Goal: Task Accomplishment & Management: Use online tool/utility

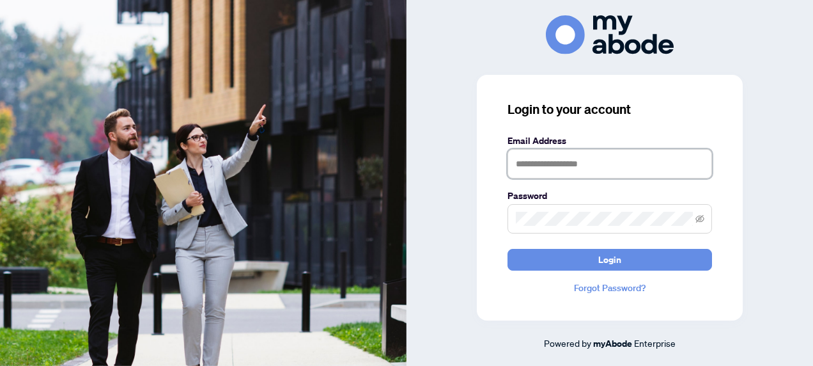
click at [550, 173] on input "text" at bounding box center [609, 163] width 204 height 29
type input "**********"
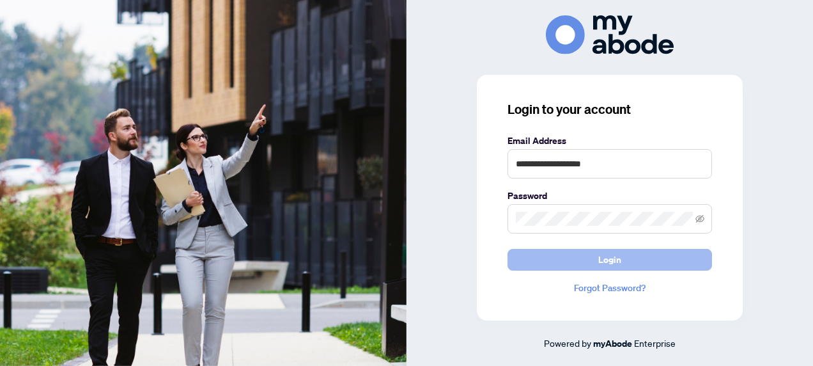
click at [565, 253] on button "Login" at bounding box center [609, 260] width 204 height 22
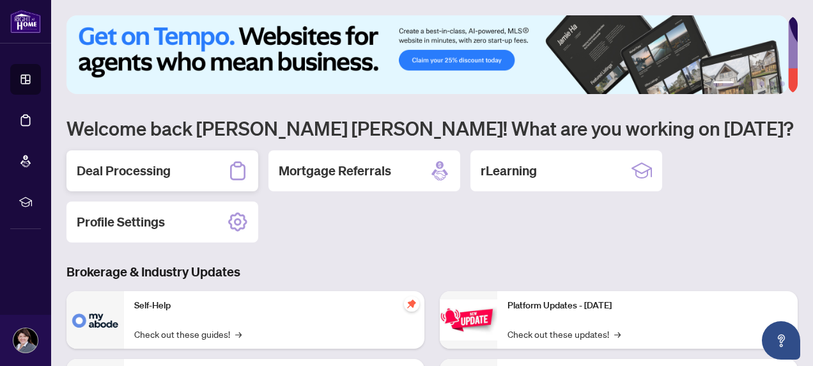
click at [167, 174] on h2 "Deal Processing" at bounding box center [124, 171] width 94 height 18
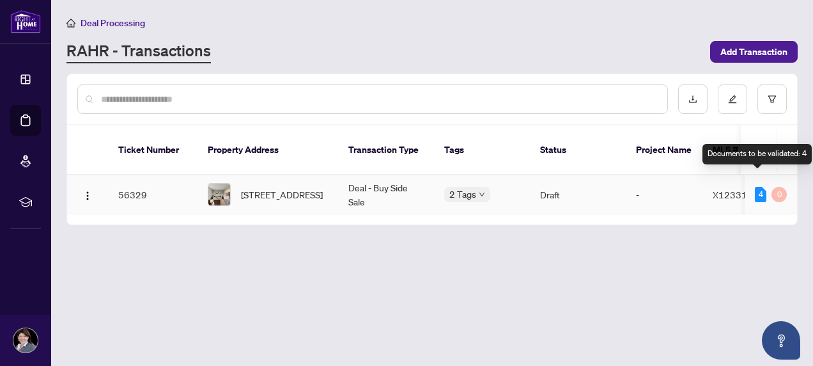
click at [757, 187] on div "4" at bounding box center [761, 194] width 12 height 15
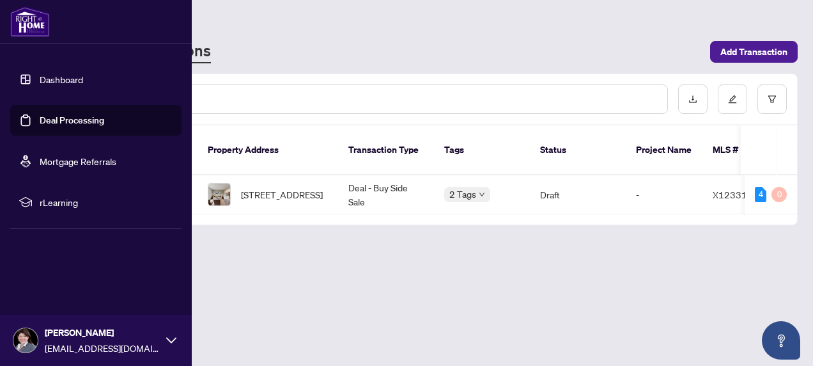
click at [58, 122] on link "Deal Processing" at bounding box center [72, 120] width 65 height 12
click at [51, 83] on link "Dashboard" at bounding box center [61, 79] width 43 height 12
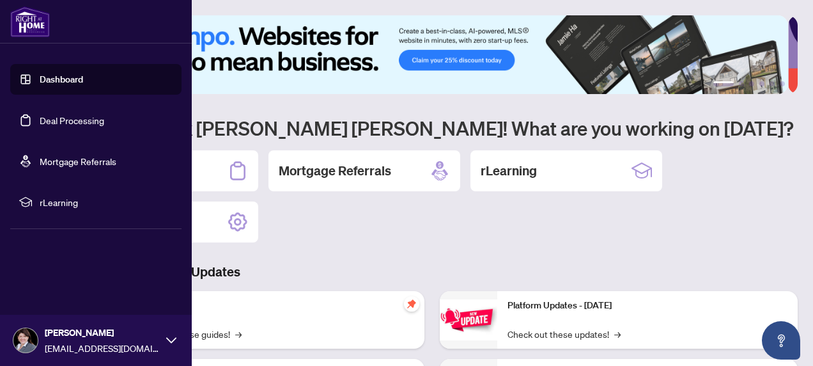
click at [74, 203] on span "rLearning" at bounding box center [106, 202] width 133 height 14
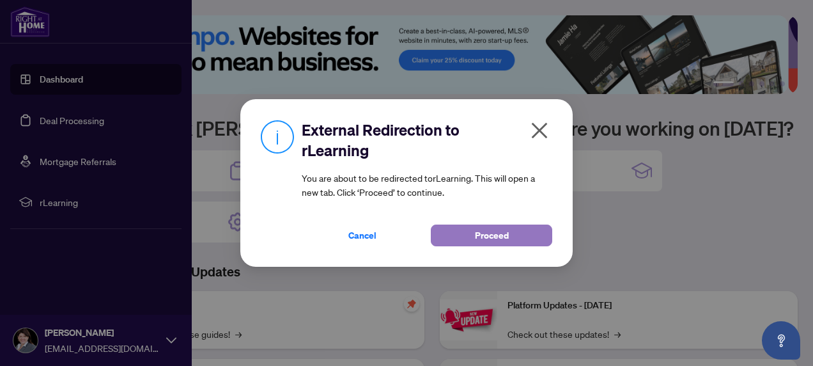
click at [456, 241] on button "Proceed" at bounding box center [491, 235] width 121 height 22
